Goal: Book appointment/travel/reservation

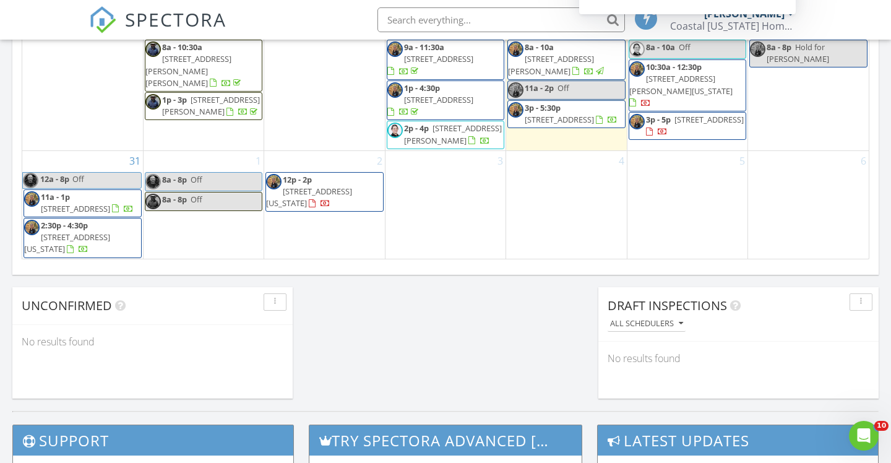
scroll to position [875, 0]
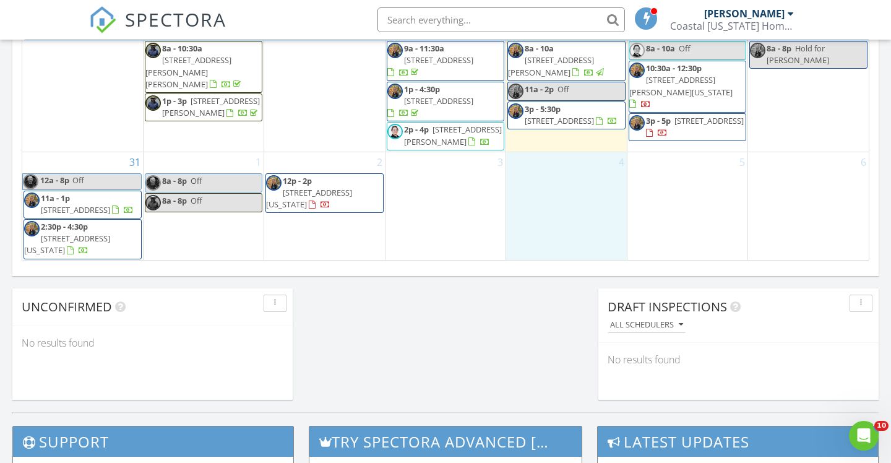
click at [583, 199] on div "4" at bounding box center [566, 206] width 120 height 108
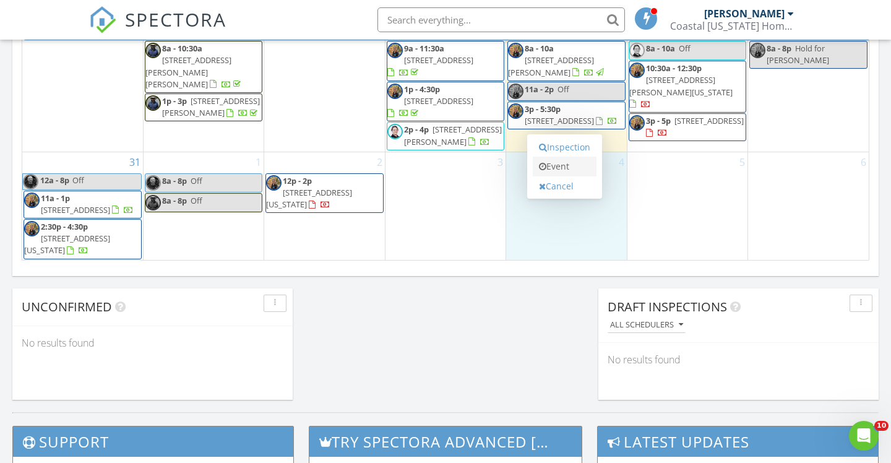
click at [566, 170] on link "Event" at bounding box center [565, 166] width 64 height 20
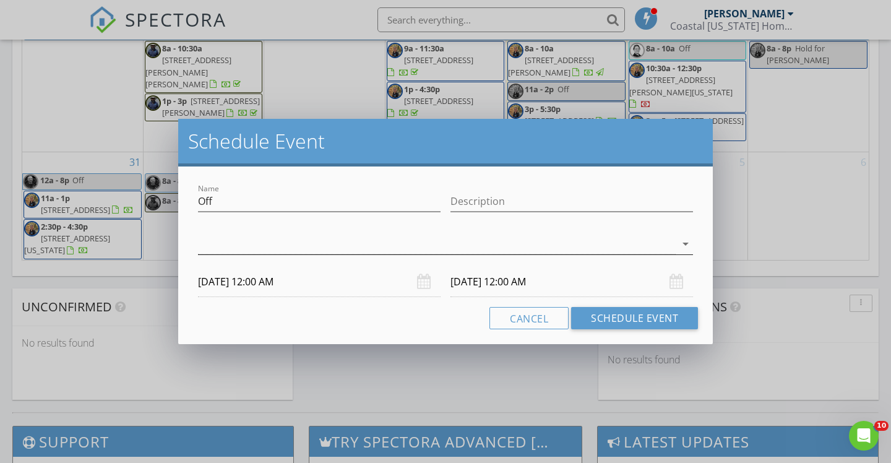
click at [688, 241] on icon "arrow_drop_down" at bounding box center [685, 243] width 15 height 15
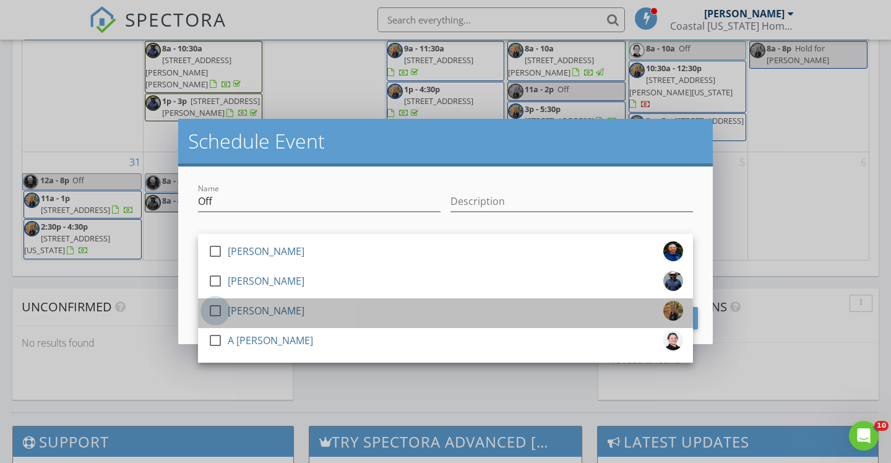
click at [212, 306] on div at bounding box center [215, 310] width 21 height 21
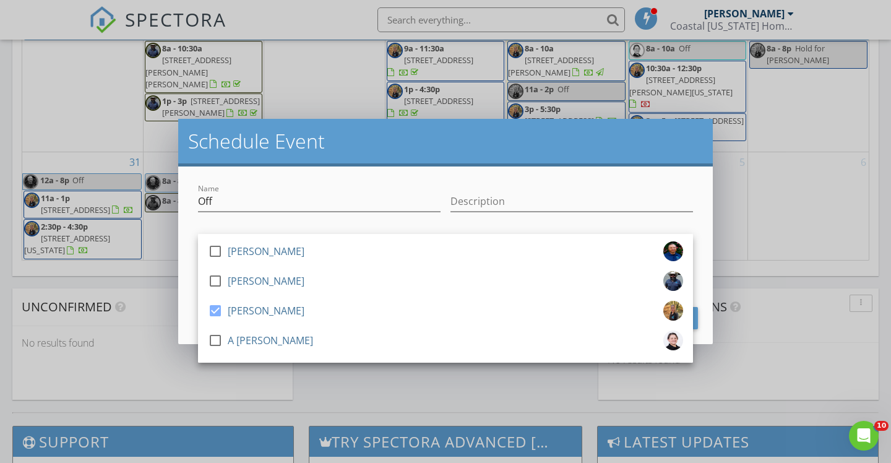
click at [325, 220] on div at bounding box center [319, 219] width 242 height 7
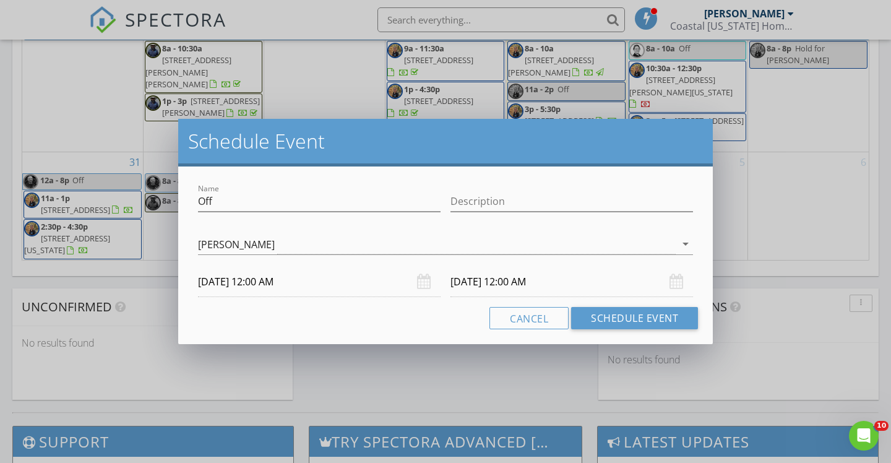
click at [276, 282] on input "09/04/2025 12:00 AM" at bounding box center [319, 282] width 242 height 30
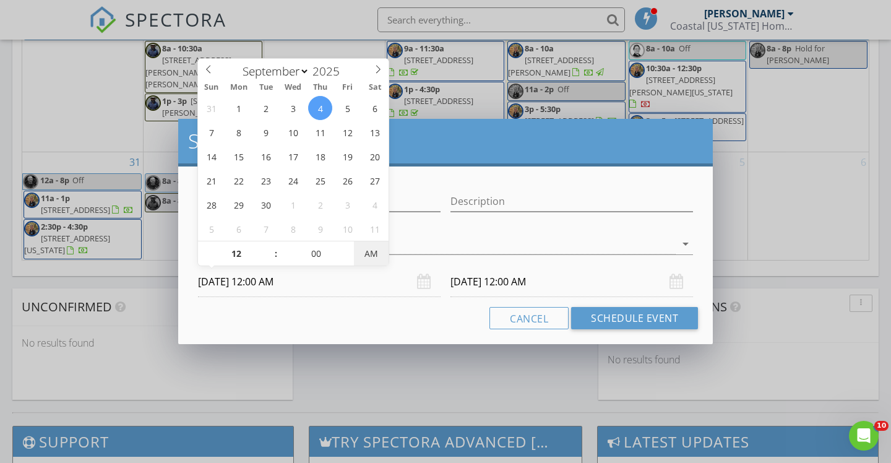
type input "[DATE] 12:00 PM"
type input "09/05/2025 12:00 PM"
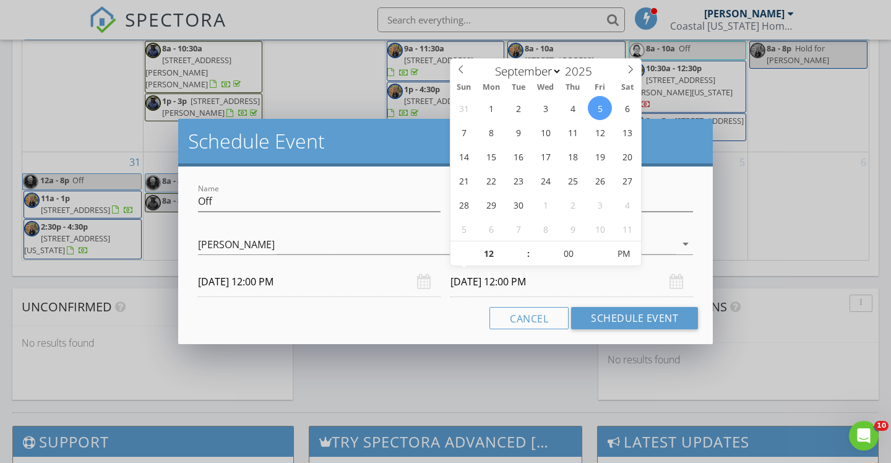
click at [467, 280] on input "09/05/2025 12:00 PM" at bounding box center [571, 282] width 242 height 30
type input "01"
type input "09/05/2025 1:00 PM"
click at [523, 247] on span at bounding box center [522, 247] width 9 height 12
type input "02"
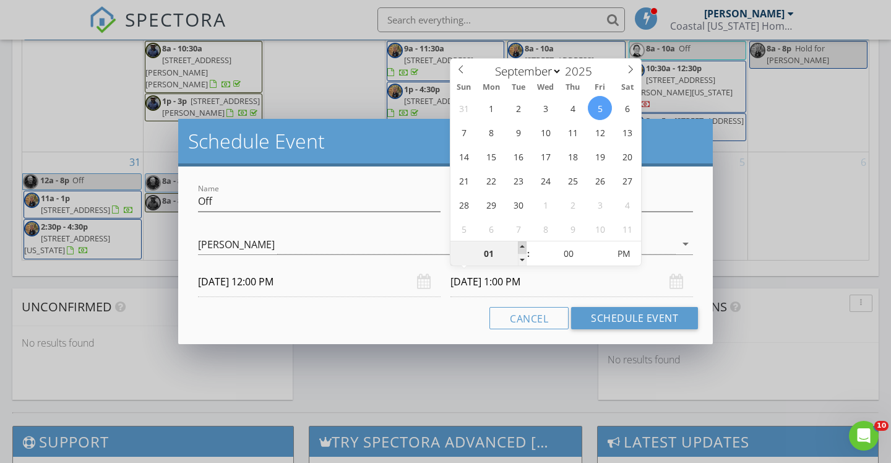
type input "09/05/2025 2:00 PM"
click at [523, 247] on span at bounding box center [522, 247] width 9 height 12
type input "03"
type input "09/05/2025 3:00 PM"
click at [523, 247] on span at bounding box center [522, 247] width 9 height 12
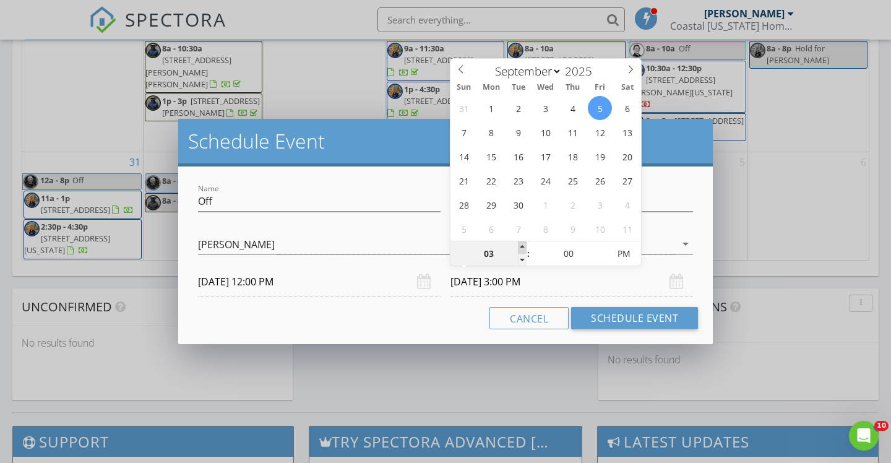
type input "04"
type input "09/05/2025 4:00 PM"
click at [523, 247] on span at bounding box center [522, 247] width 9 height 12
click at [614, 317] on button "Schedule Event" at bounding box center [634, 318] width 127 height 22
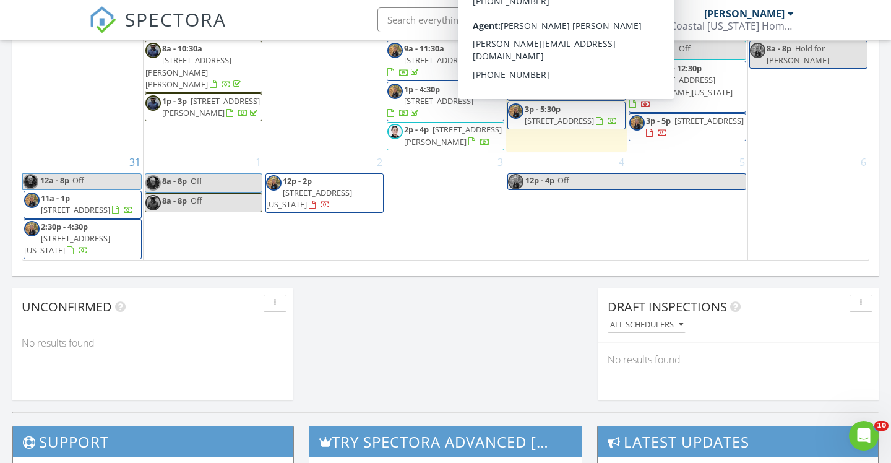
scroll to position [468, 0]
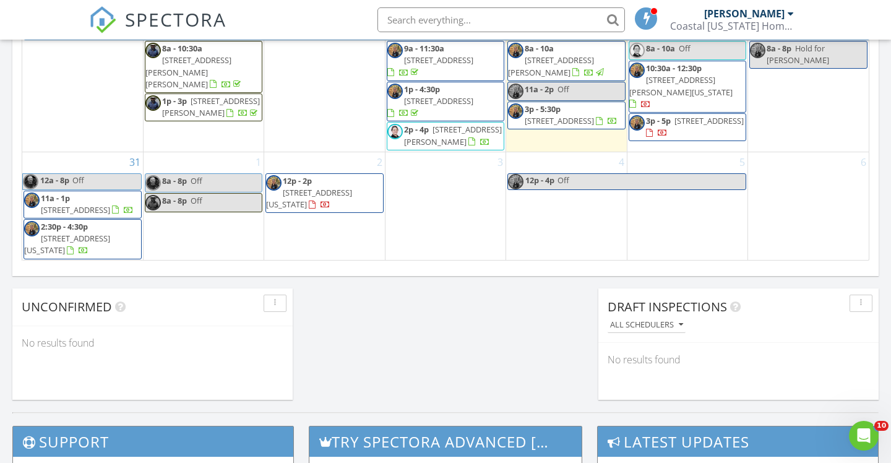
click at [571, 174] on span "Off" at bounding box center [651, 181] width 189 height 15
select select "8"
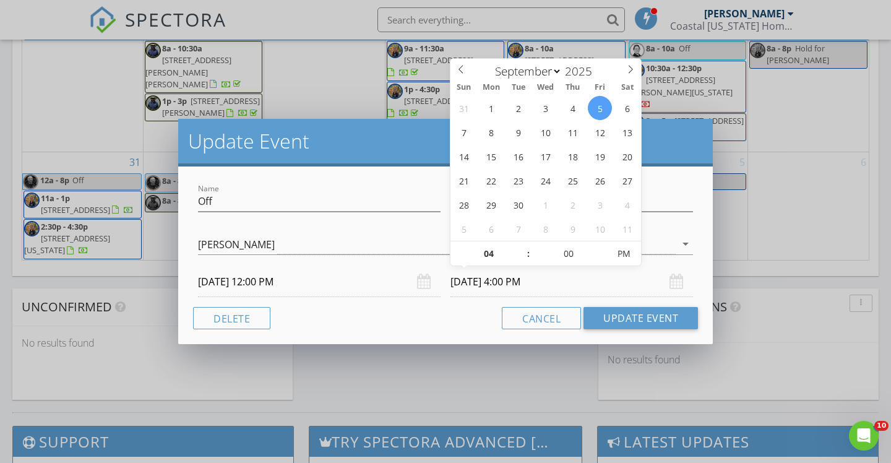
click at [481, 280] on input "09/05/2025 4:00 PM" at bounding box center [571, 282] width 242 height 30
type input "[DATE] 4:00 PM"
click at [624, 319] on button "Update Event" at bounding box center [640, 318] width 114 height 22
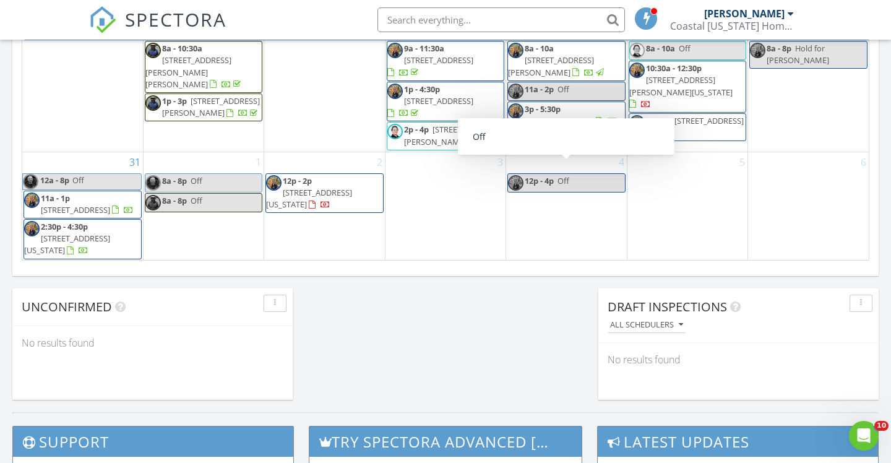
click at [441, 95] on span "[STREET_ADDRESS]" at bounding box center [438, 100] width 69 height 11
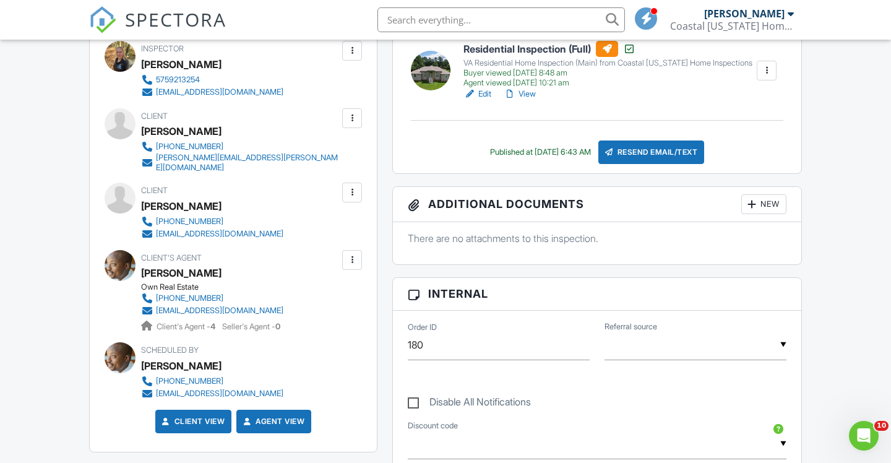
scroll to position [235, 0]
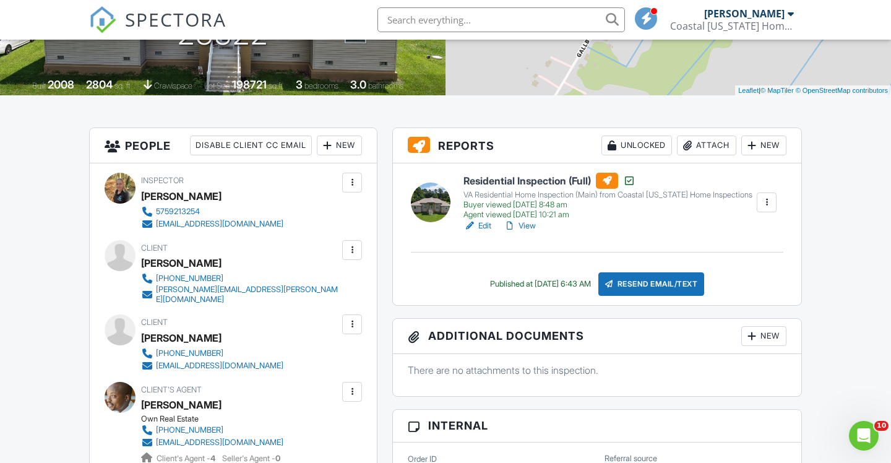
click at [529, 226] on link "View" at bounding box center [519, 226] width 32 height 12
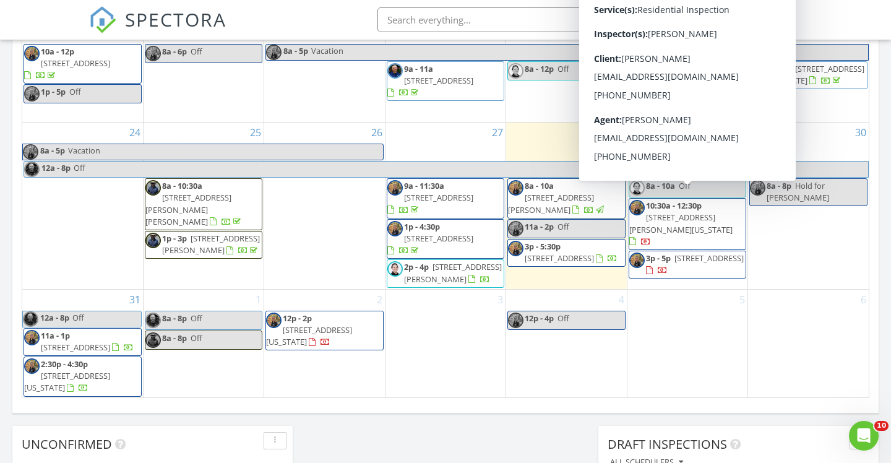
scroll to position [738, 0]
click at [424, 366] on div "3" at bounding box center [445, 343] width 120 height 108
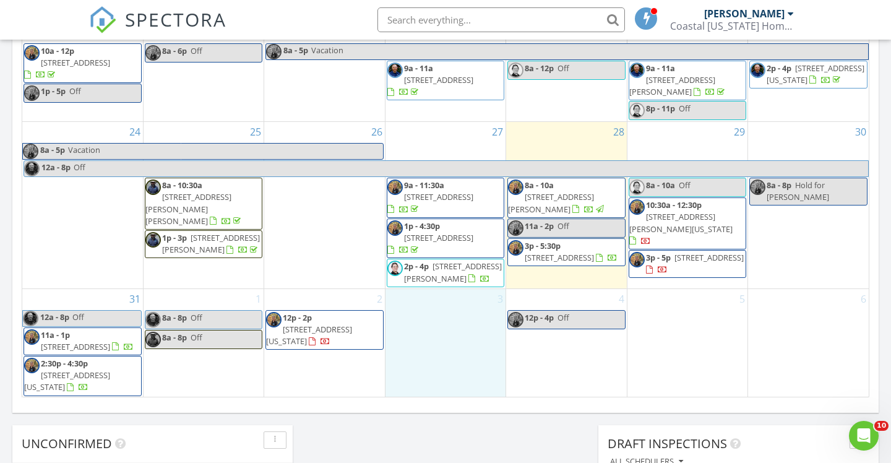
click at [584, 310] on link "12p - 4p Off" at bounding box center [566, 319] width 118 height 19
select select "8"
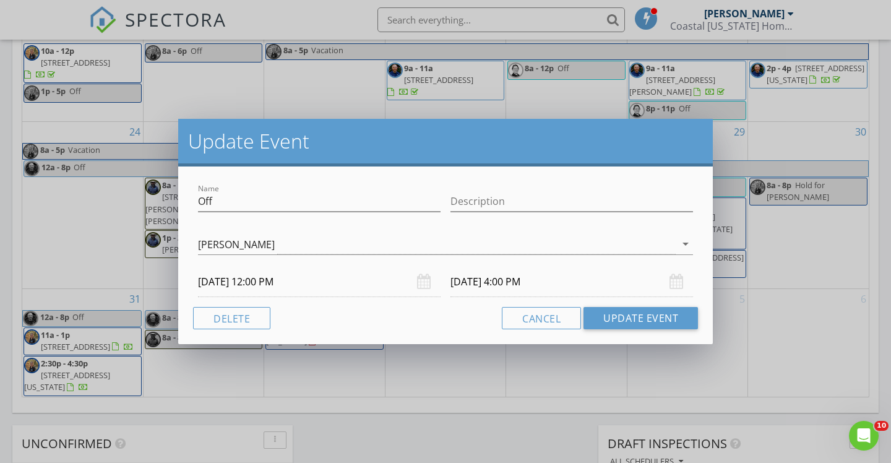
click at [262, 284] on input "[DATE] 12:00 PM" at bounding box center [319, 282] width 242 height 30
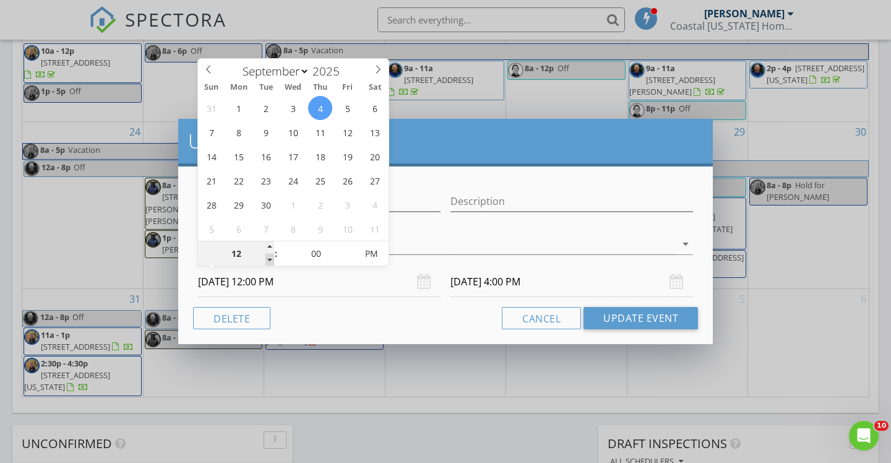
type input "11"
type input "[DATE] 11:00 AM"
click at [270, 259] on span at bounding box center [269, 260] width 9 height 12
type input "03"
type input "[DATE] 3:00 PM"
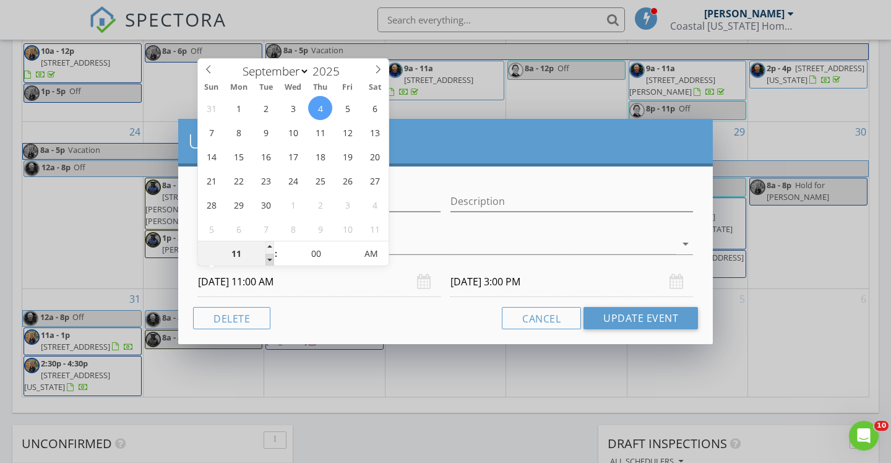
type input "10"
type input "[DATE] 10:00 AM"
click at [270, 259] on span at bounding box center [269, 260] width 9 height 12
type input "09"
type input "[DATE] 9:00 AM"
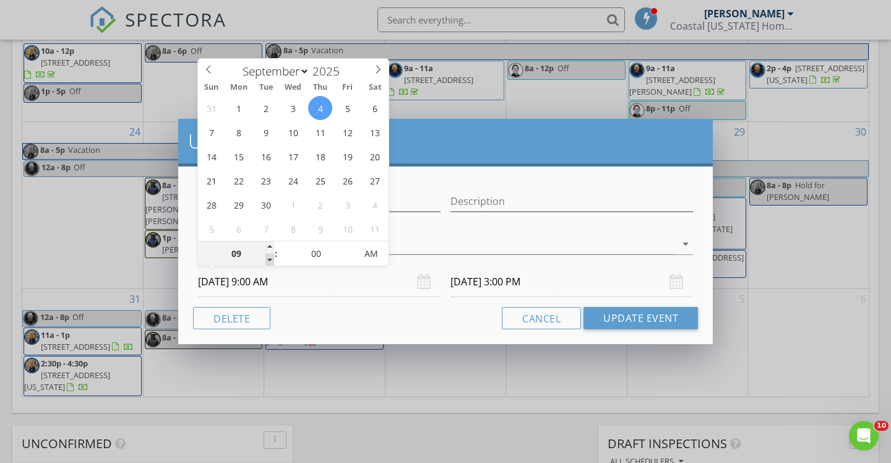
click at [270, 259] on span at bounding box center [269, 260] width 9 height 12
type input "08"
type input "[DATE] 8:00 AM"
click at [270, 259] on span at bounding box center [269, 260] width 9 height 12
type input "12"
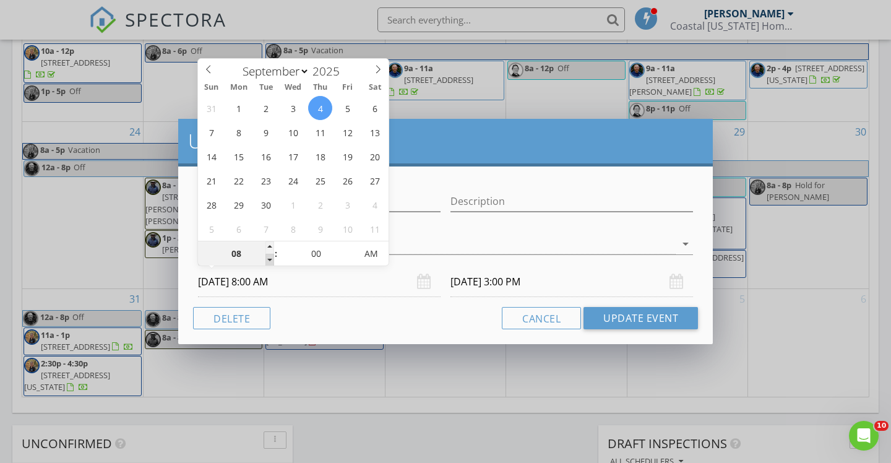
type input "[DATE] 12:00 PM"
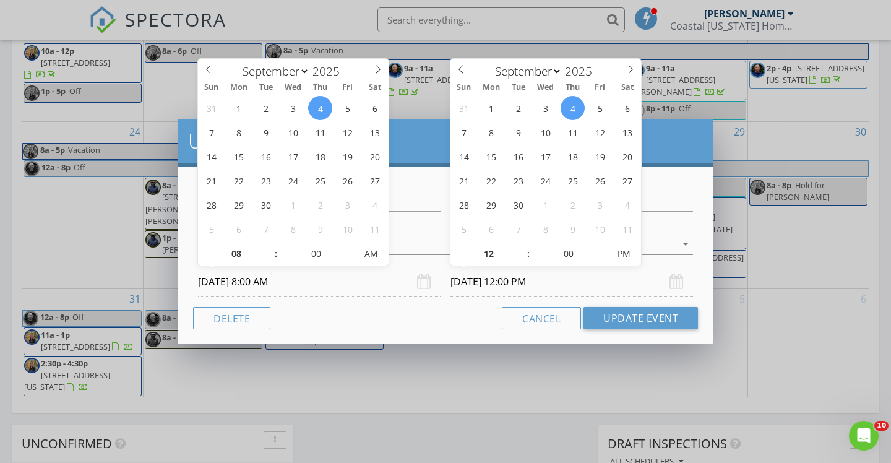
click at [467, 283] on input "[DATE] 12:00 PM" at bounding box center [571, 282] width 242 height 30
type input "01"
type input "[DATE] 1:00 PM"
click at [522, 247] on span at bounding box center [522, 247] width 9 height 12
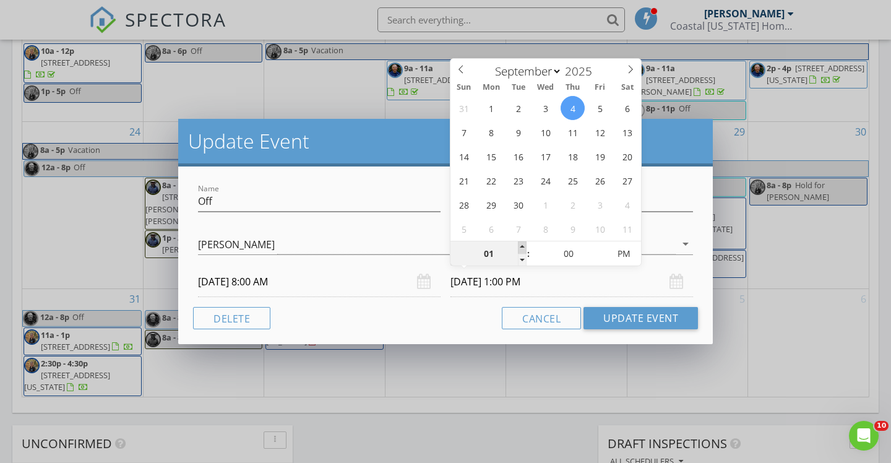
type input "02"
type input "[DATE] 2:00 PM"
click at [522, 247] on span at bounding box center [522, 247] width 9 height 12
type input "03"
type input "[DATE] 3:00 PM"
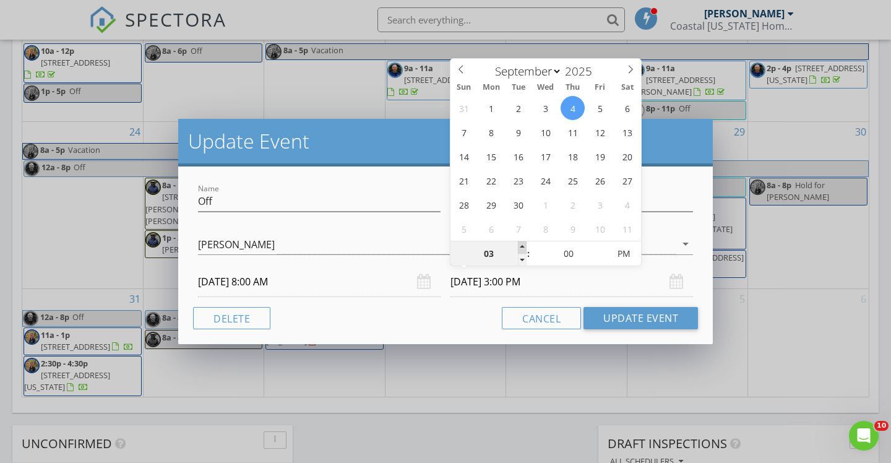
click at [522, 247] on span at bounding box center [522, 247] width 9 height 12
type input "04"
type input "[DATE] 4:00 PM"
click at [522, 247] on span at bounding box center [522, 247] width 9 height 12
click at [631, 317] on button "Update Event" at bounding box center [640, 318] width 114 height 22
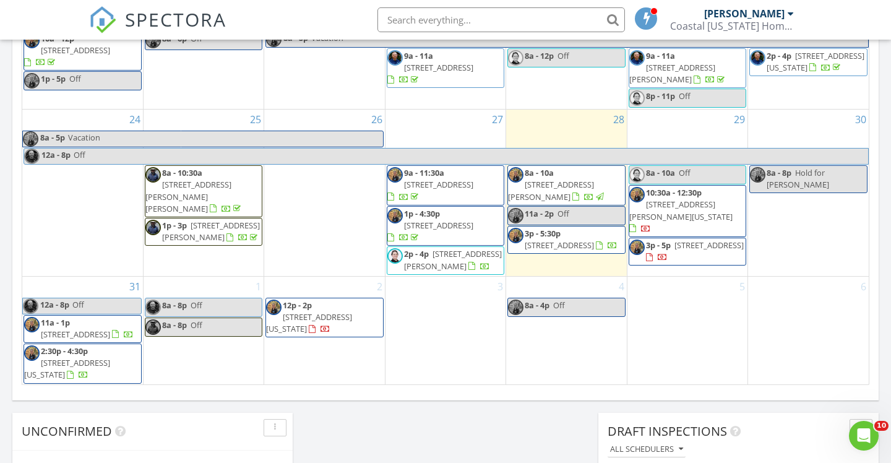
scroll to position [460, 0]
